Goal: Task Accomplishment & Management: Use online tool/utility

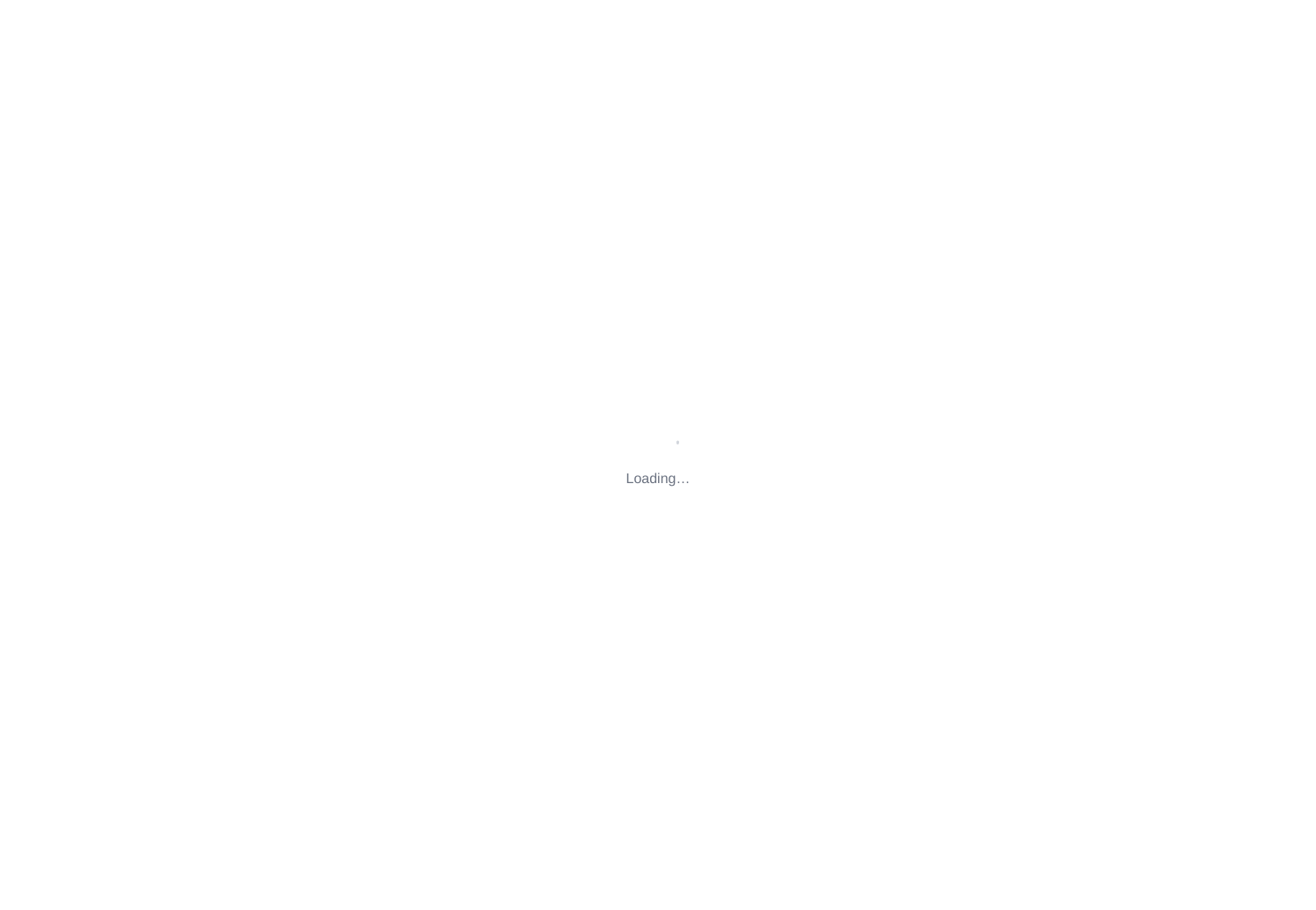
type input "[STREET_ADDRESS][US_STATE]"
type input "[EMAIL_ADDRESS][DOMAIN_NAME]"
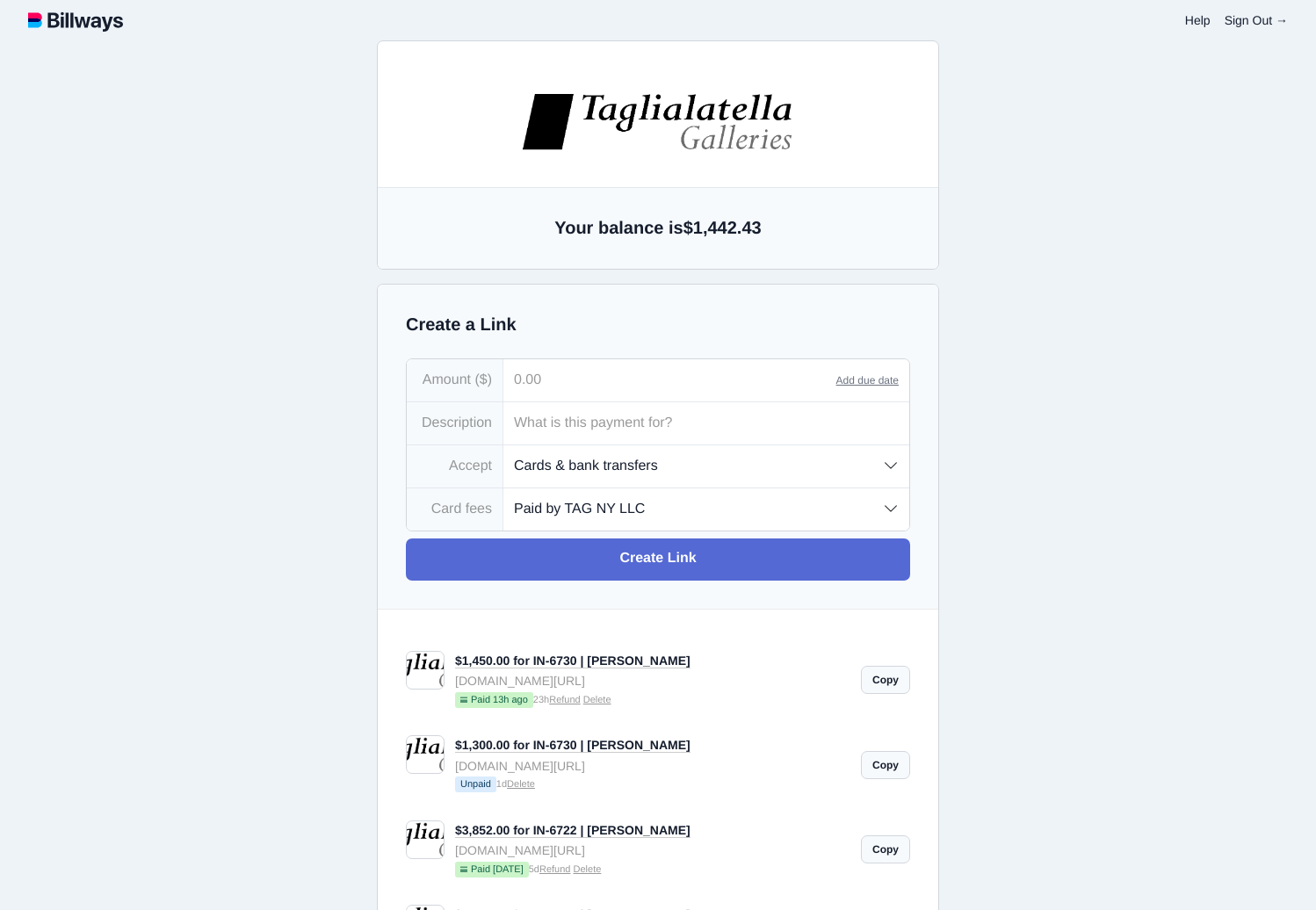
click at [644, 377] on input "tel" at bounding box center [670, 380] width 333 height 42
type input "2,721.88"
click at [642, 432] on input "text" at bounding box center [707, 422] width 406 height 42
type input "IN-6733 | SMORAG"
click at [646, 509] on select "Paid by TAG NY LLC Paid by customer (US) Paid by customer (Int'l)" at bounding box center [707, 509] width 406 height 41
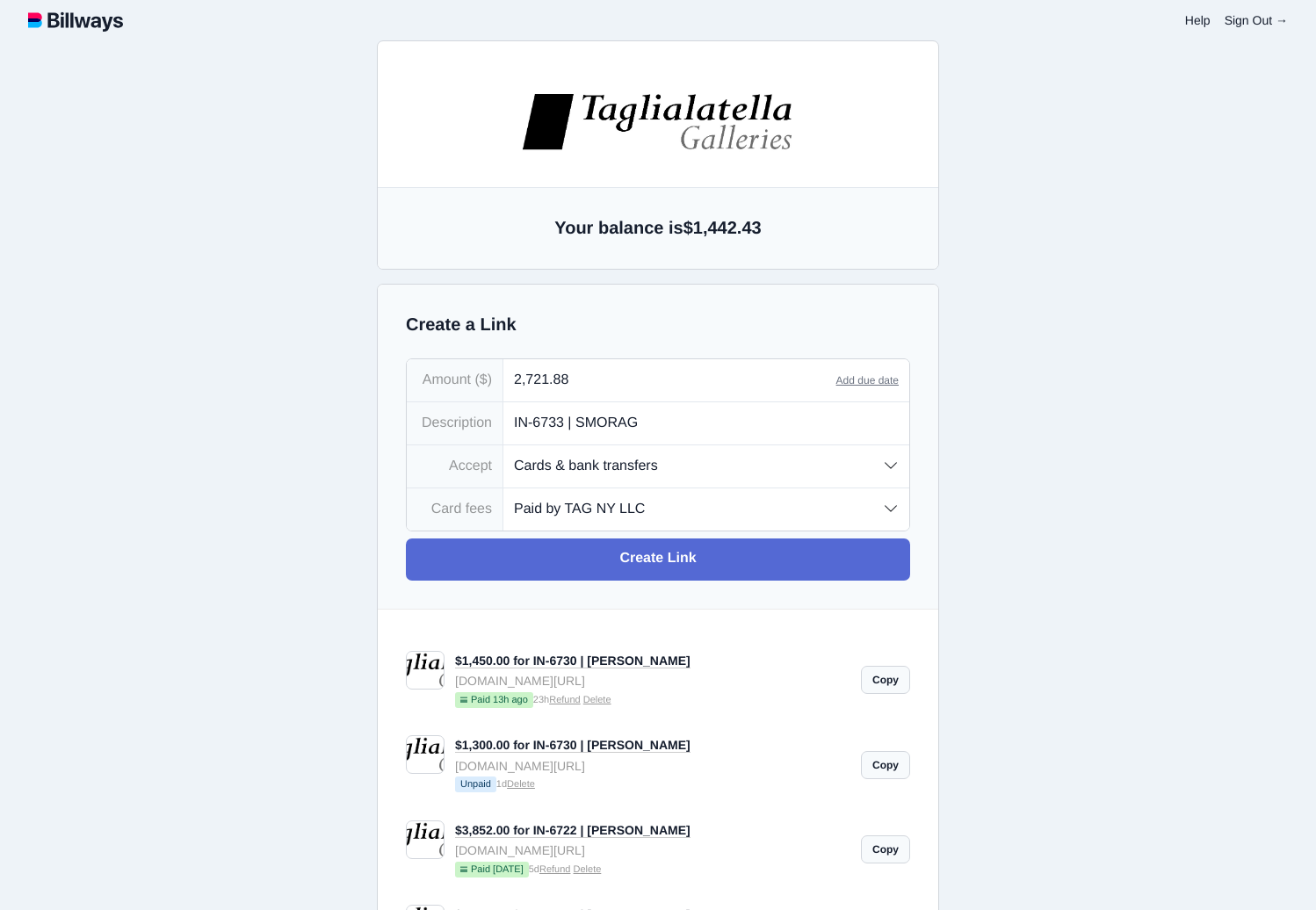
select select "customer"
click at [504, 490] on select "Paid by TAG NY LLC Paid by customer (US) Paid by customer (Int'l)" at bounding box center [707, 509] width 406 height 41
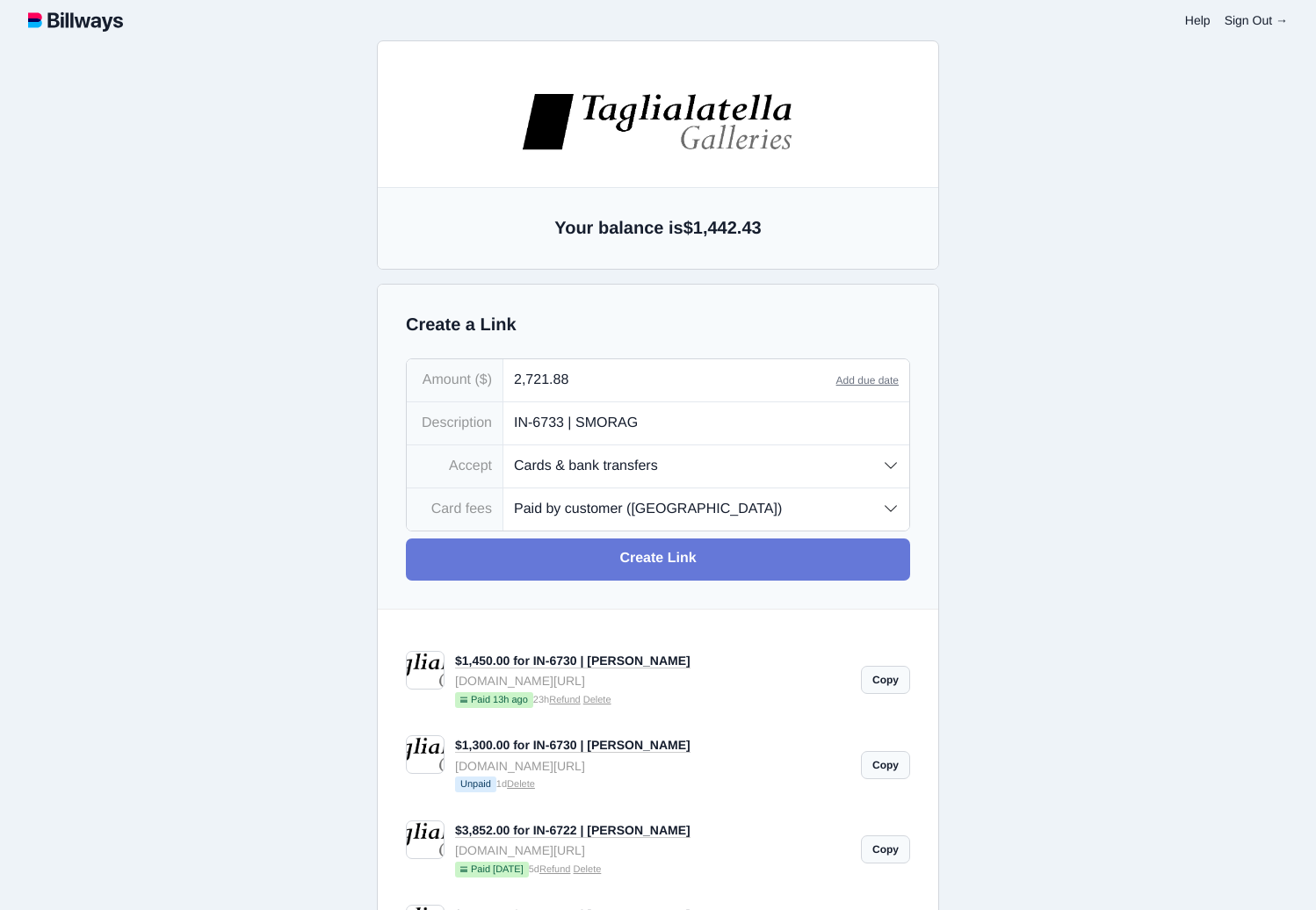
click at [688, 561] on link "Create Link" at bounding box center [658, 559] width 504 height 42
type input "[EMAIL_ADDRESS][DOMAIN_NAME]"
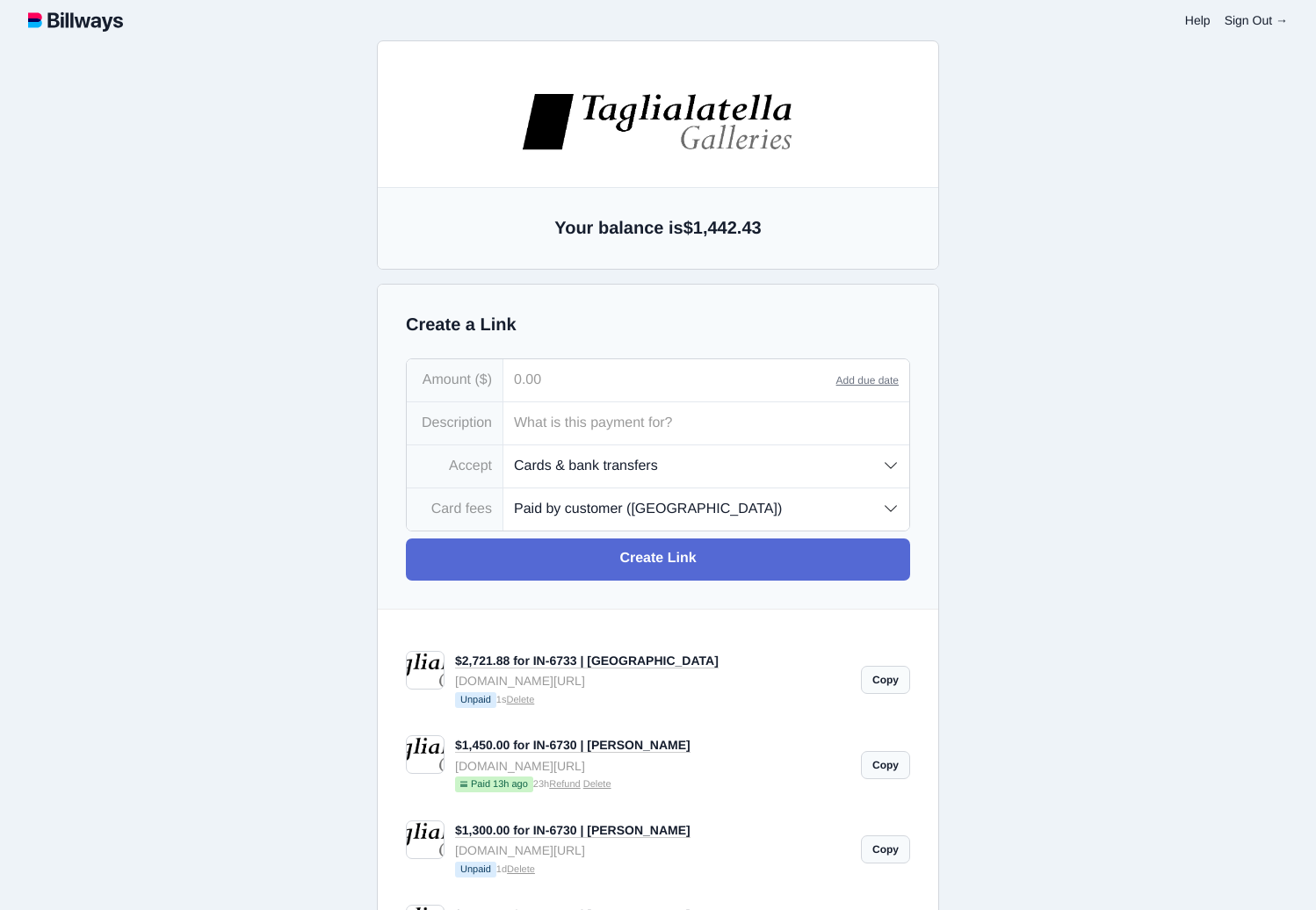
click at [888, 684] on link "Copy" at bounding box center [886, 680] width 49 height 28
click at [889, 684] on link "Copy" at bounding box center [886, 680] width 49 height 28
